Goal: Communication & Community: Connect with others

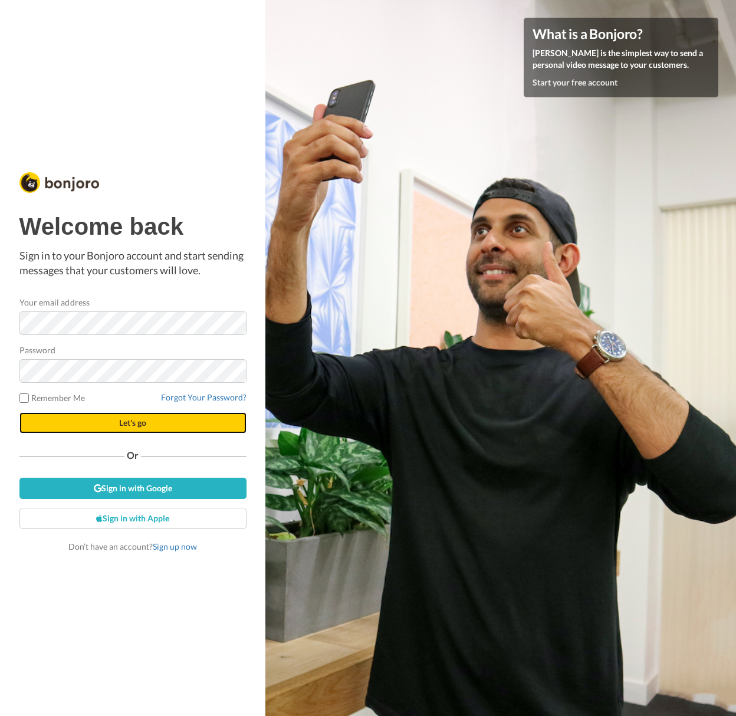
click at [145, 421] on span "Let's go" at bounding box center [132, 423] width 27 height 10
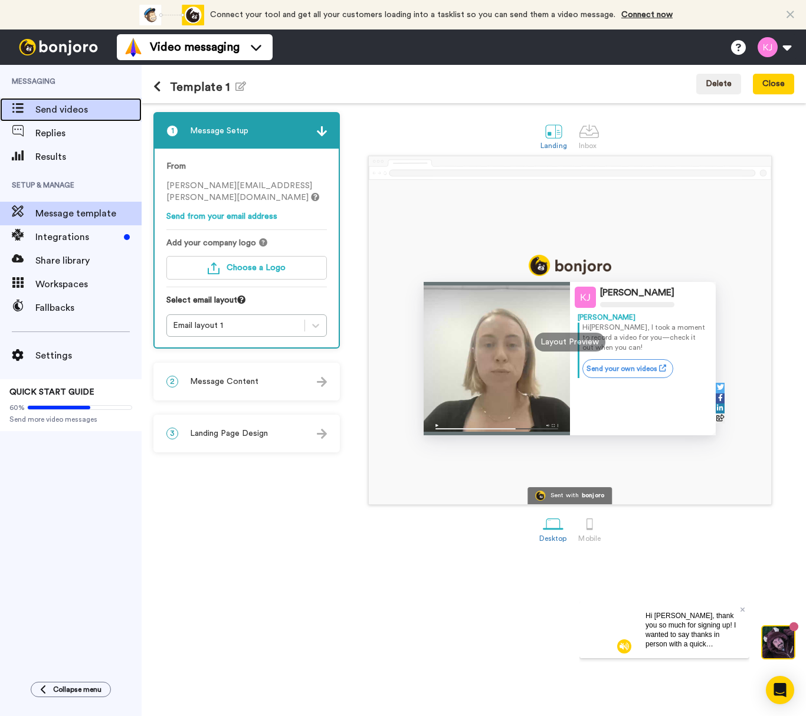
click at [52, 109] on span "Send videos" at bounding box center [88, 110] width 106 height 14
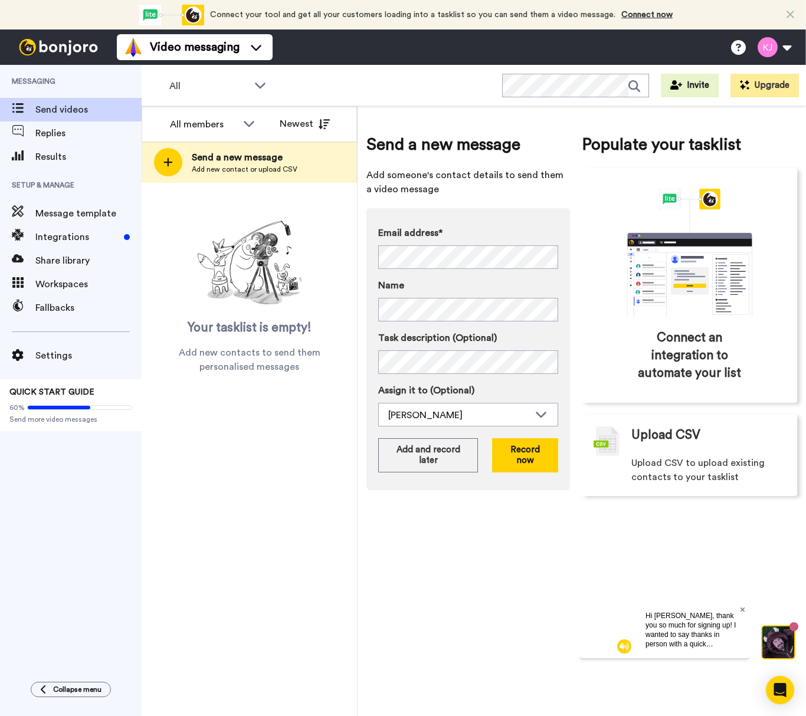
click at [740, 607] on icon at bounding box center [742, 609] width 5 height 5
click at [784, 43] on button at bounding box center [773, 47] width 45 height 26
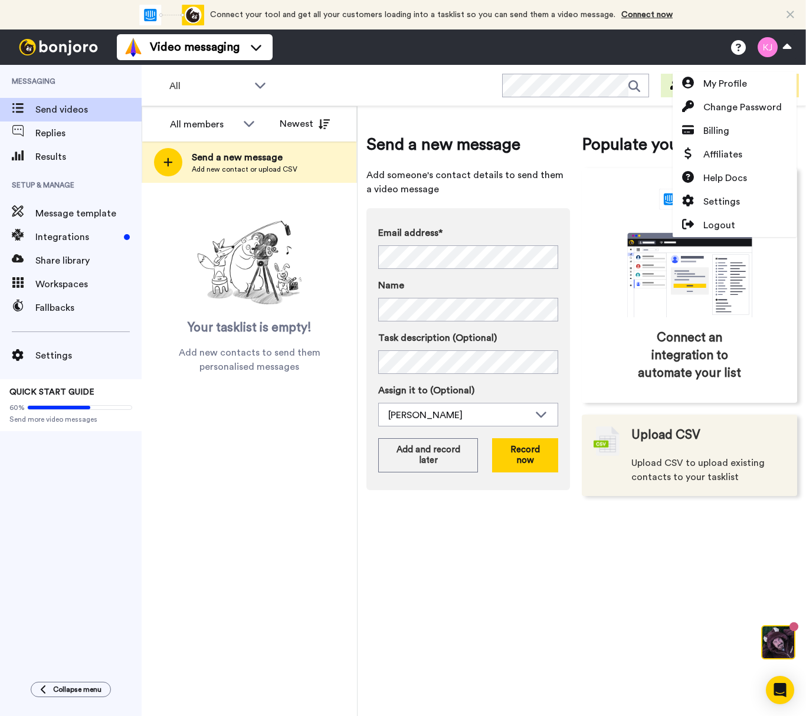
click at [416, 479] on div "Email address* Kjensen <kjensen@bizworth.com> Name Task description (Optional) …" at bounding box center [467, 349] width 203 height 282
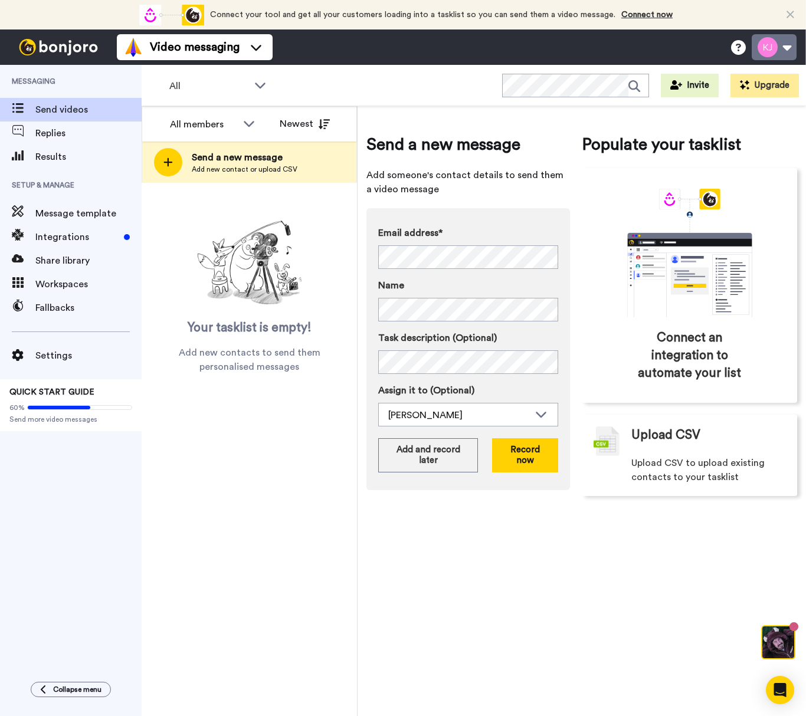
click at [789, 48] on button at bounding box center [773, 47] width 45 height 26
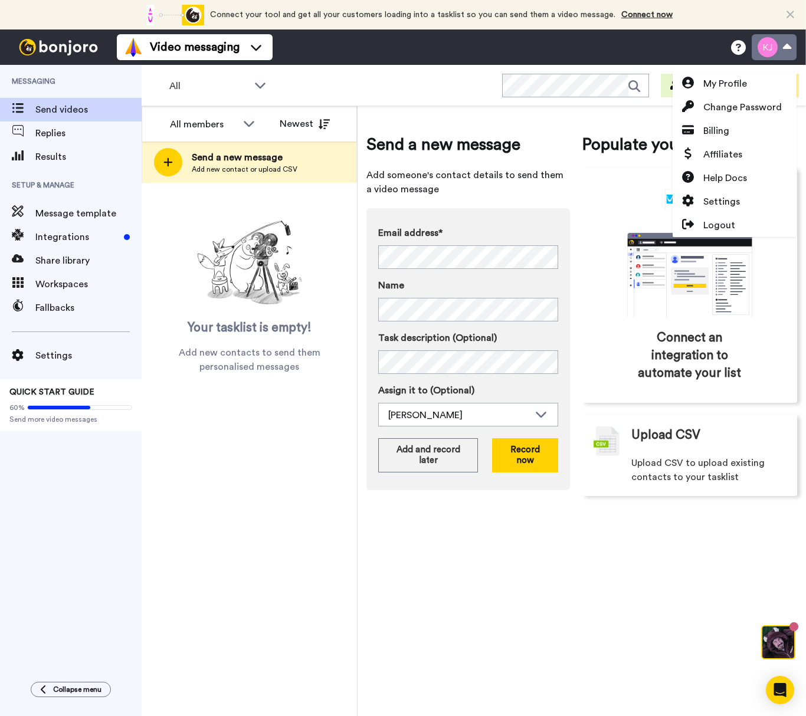
click at [789, 47] on button at bounding box center [773, 47] width 45 height 26
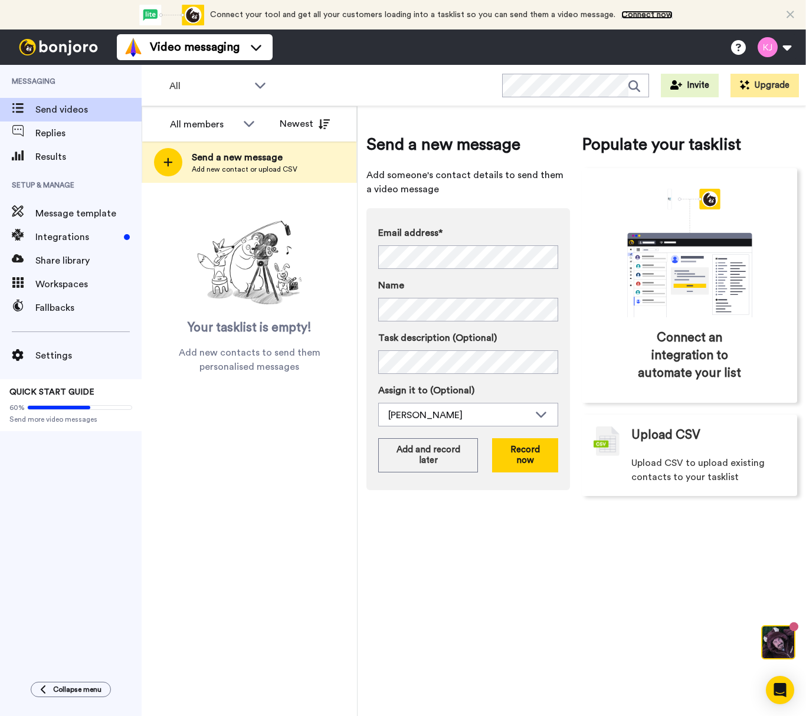
click at [644, 14] on link "Connect now" at bounding box center [646, 15] width 51 height 8
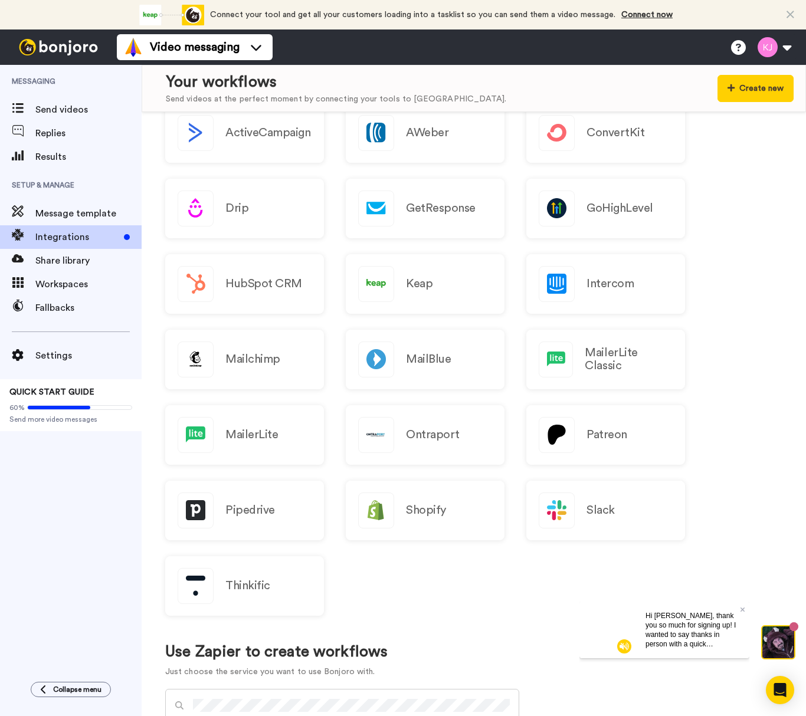
scroll to position [236, 0]
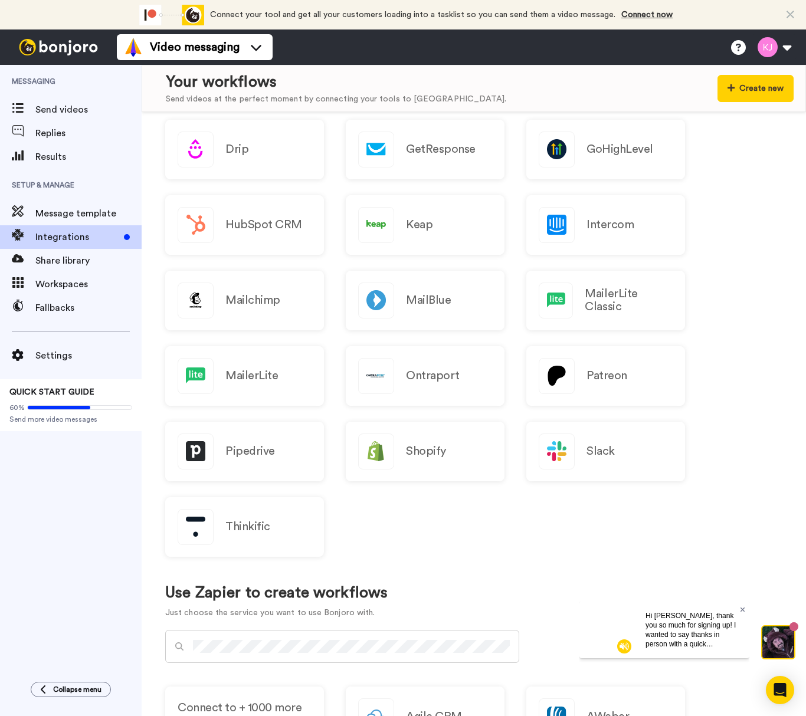
click at [741, 606] on icon at bounding box center [742, 609] width 5 height 7
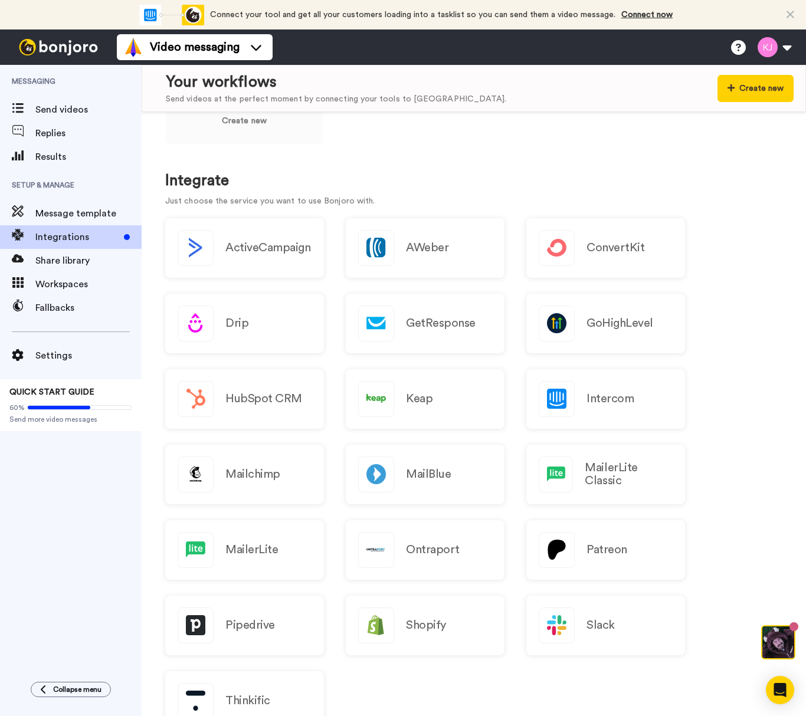
scroll to position [0, 0]
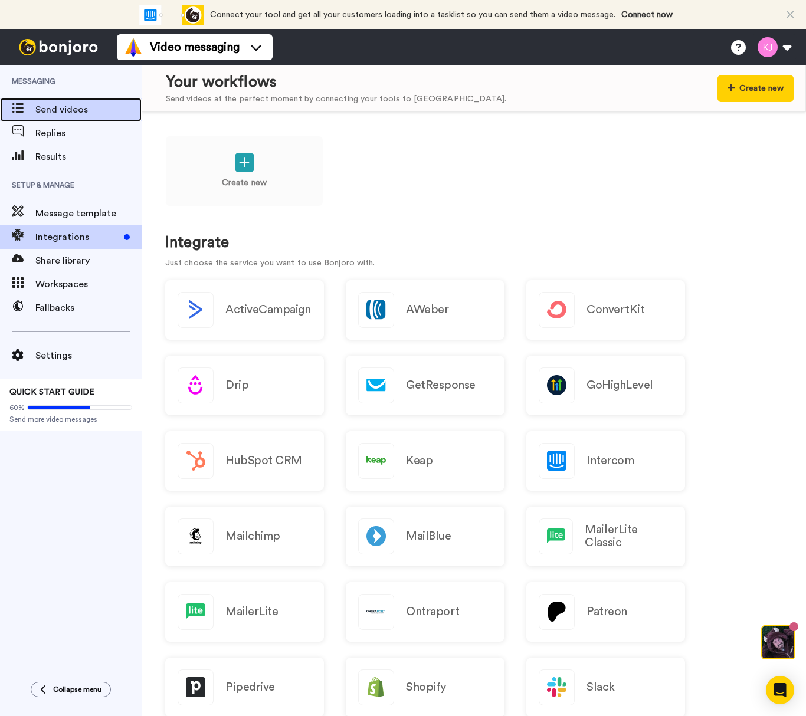
click at [48, 113] on span "Send videos" at bounding box center [88, 110] width 106 height 14
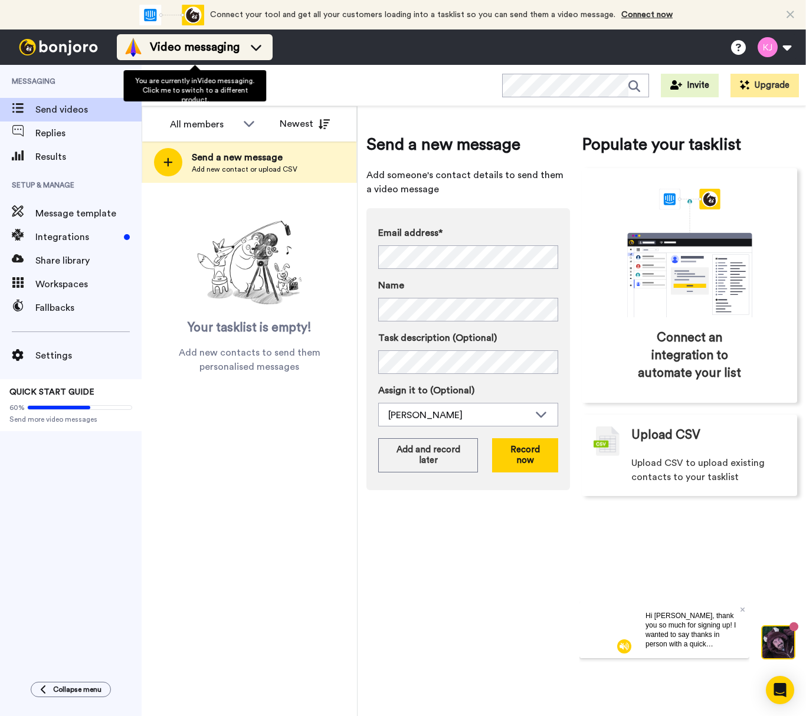
click at [258, 47] on icon at bounding box center [256, 47] width 19 height 12
